Goal: Navigation & Orientation: Find specific page/section

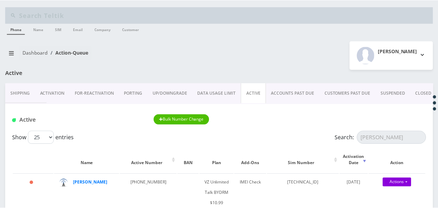
scroll to position [104, 0]
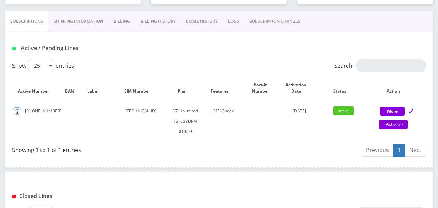
scroll to position [138, 0]
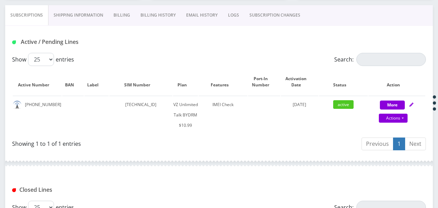
click at [71, 22] on link "Shipping Information" at bounding box center [78, 15] width 60 height 20
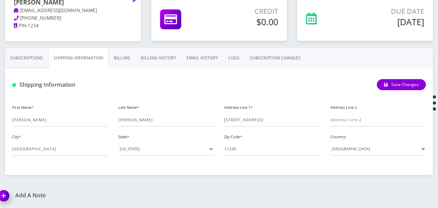
click at [39, 49] on link "Subscriptions" at bounding box center [26, 58] width 43 height 20
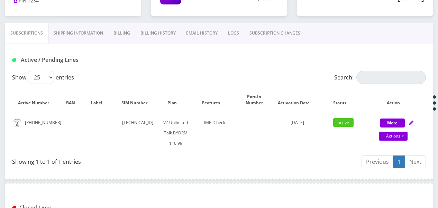
scroll to position [105, 0]
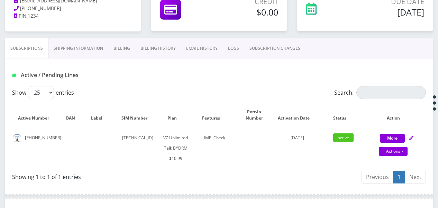
click at [114, 52] on link "Billing" at bounding box center [121, 48] width 27 height 20
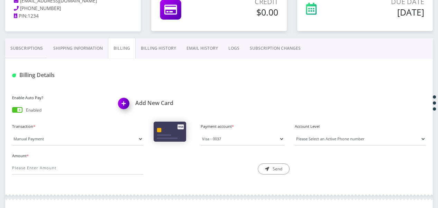
click at [168, 53] on link "Billing History" at bounding box center [159, 48] width 46 height 20
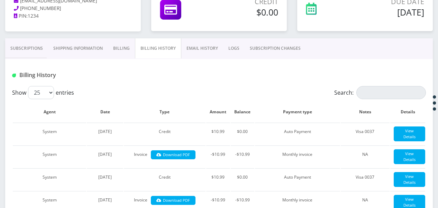
click at [214, 56] on link "EMAIL HISTORY" at bounding box center [202, 48] width 42 height 20
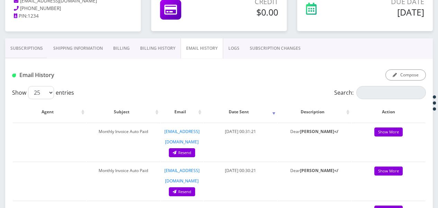
click at [253, 48] on link "SUBSCRIPTION CHANGES" at bounding box center [275, 48] width 61 height 20
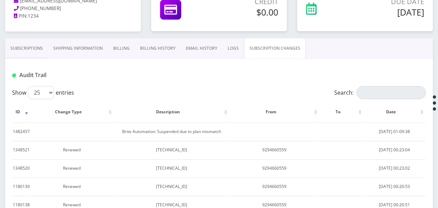
click at [235, 47] on link "LOGS" at bounding box center [233, 48] width 21 height 20
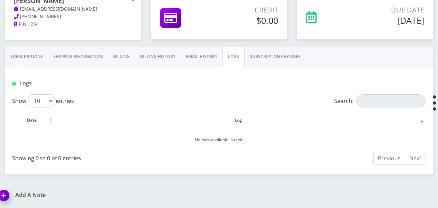
scroll to position [96, 0]
click at [52, 60] on link "Shipping Information" at bounding box center [78, 57] width 60 height 20
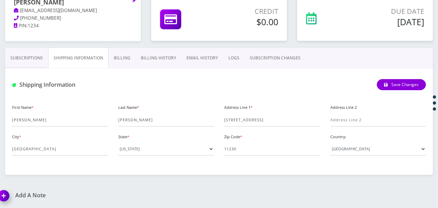
click at [27, 61] on link "Subscriptions" at bounding box center [26, 58] width 43 height 20
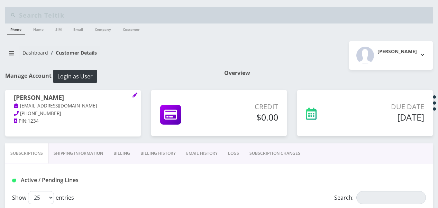
click at [117, 159] on link "Billing" at bounding box center [121, 154] width 27 height 20
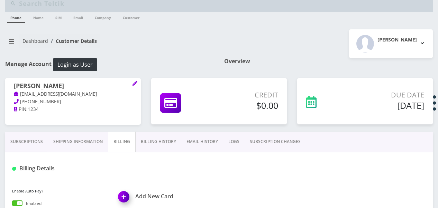
scroll to position [69, 0]
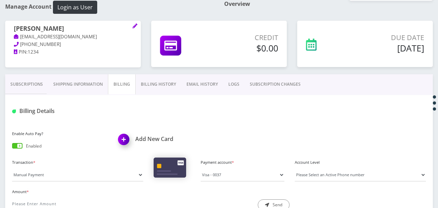
click at [35, 83] on link "Subscriptions" at bounding box center [26, 84] width 43 height 20
